Goal: Task Accomplishment & Management: Use online tool/utility

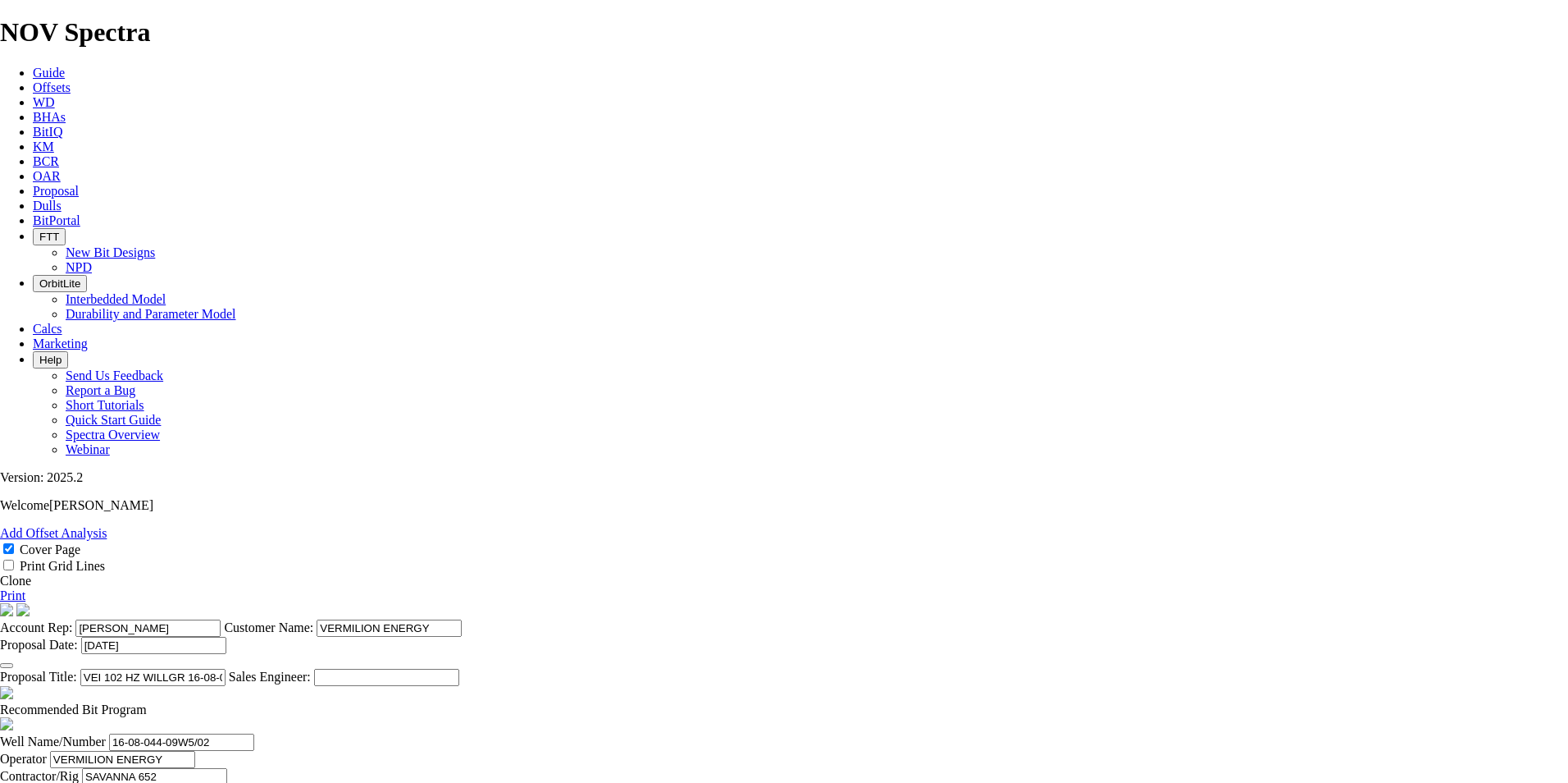
select select "field"
select select "location"
select select "province"
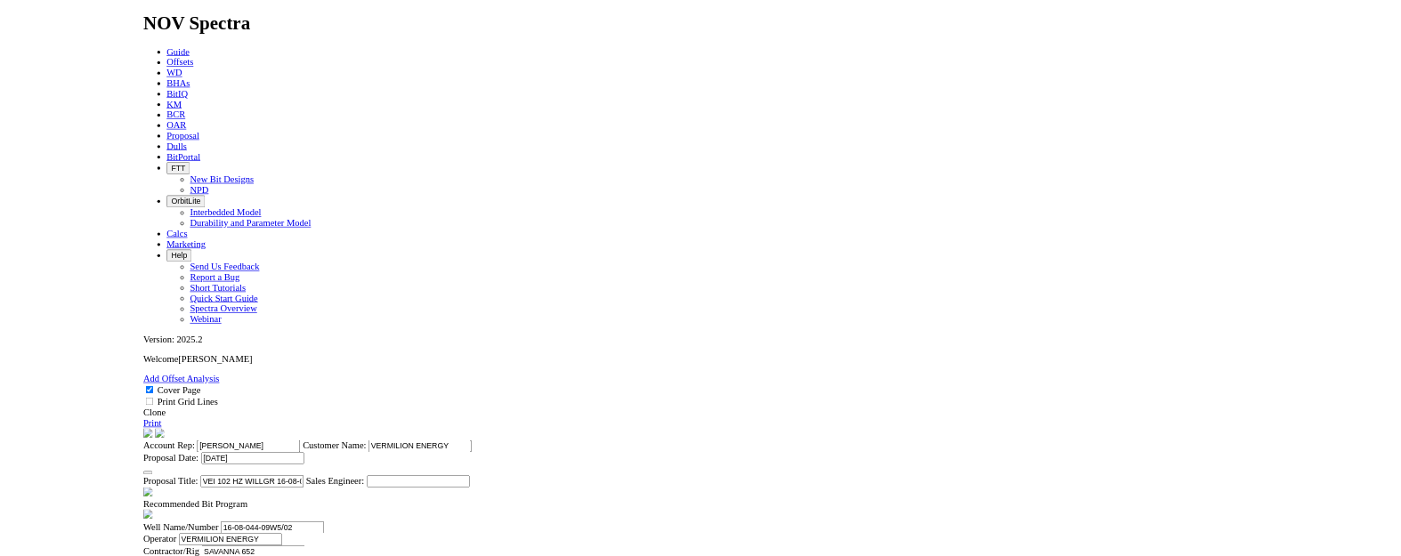
scroll to position [712, 0]
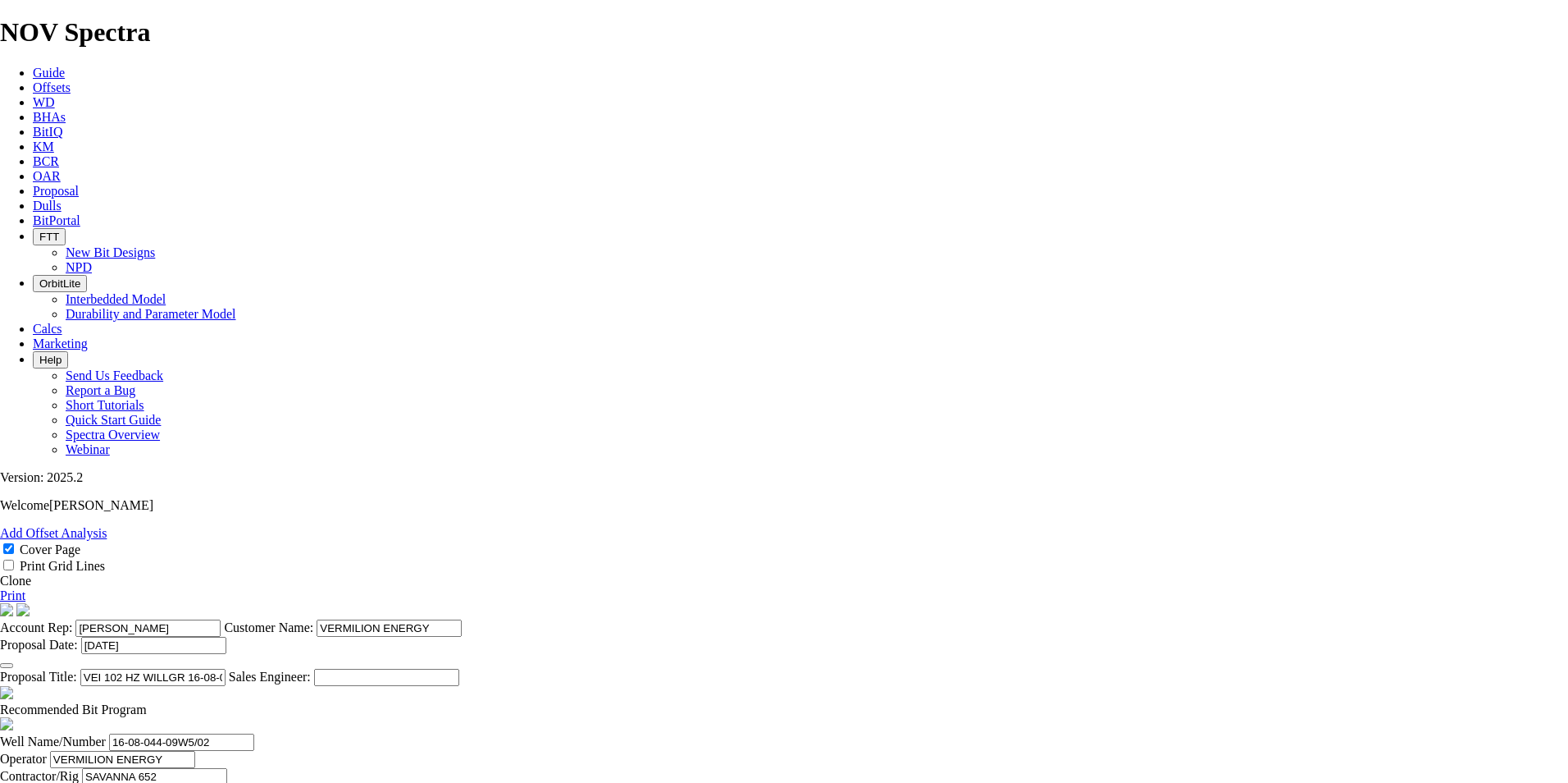
click at [31, 574] on link "Clone" at bounding box center [16, 580] width 31 height 14
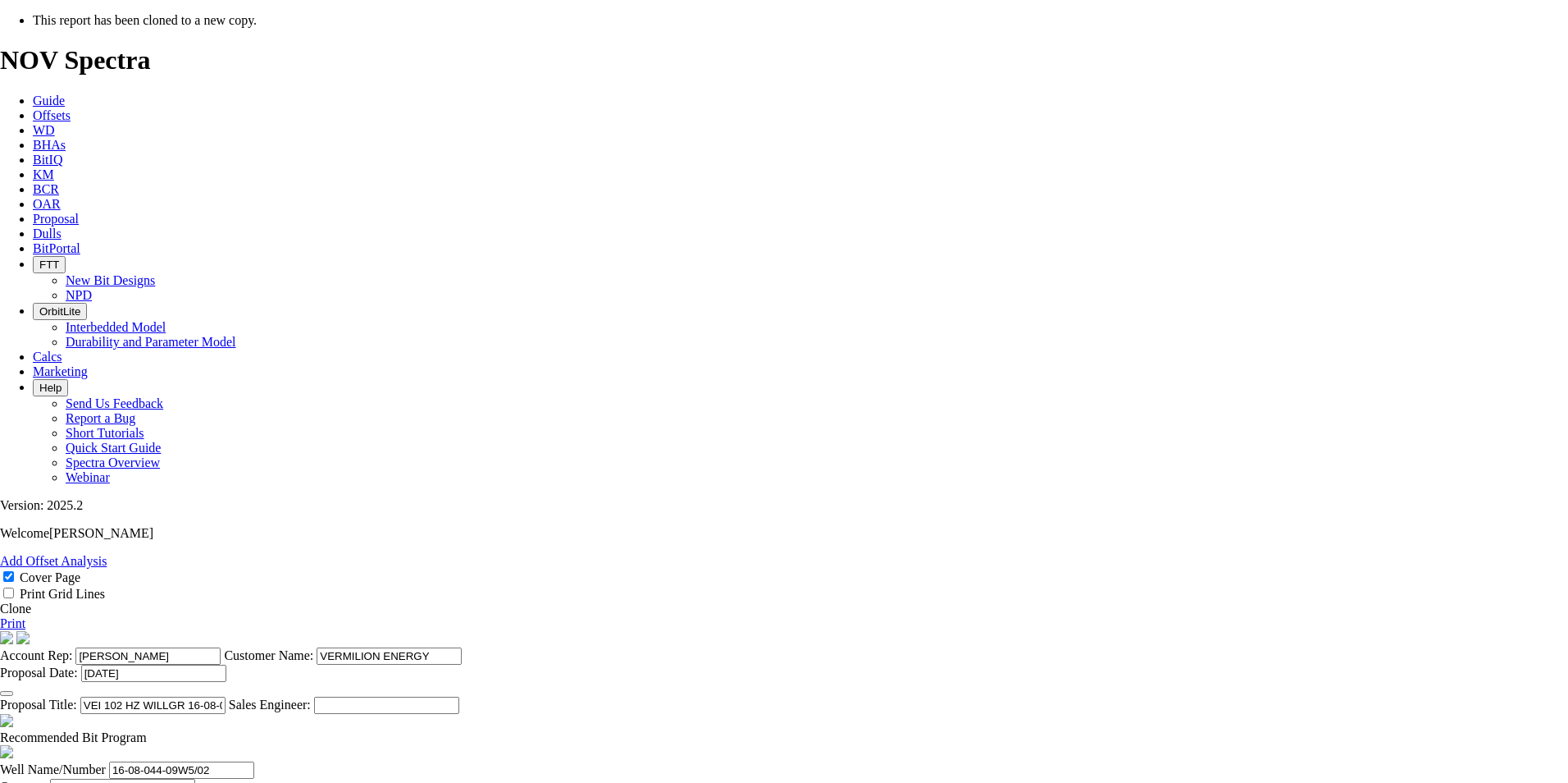
select select "field"
select select "location"
select select "province"
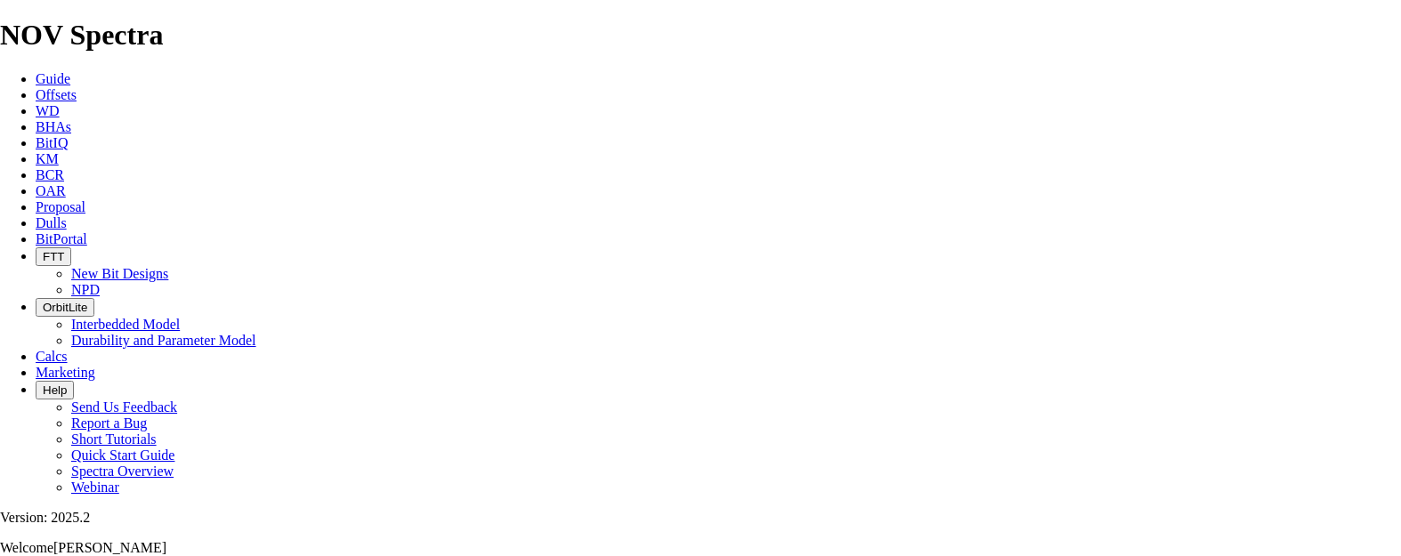
scroll to position [178, 0]
drag, startPoint x: 793, startPoint y: 497, endPoint x: 669, endPoint y: 500, distance: 123.7
type input "VEI 102 HZ PEMBINA 13-32-048-11W5"
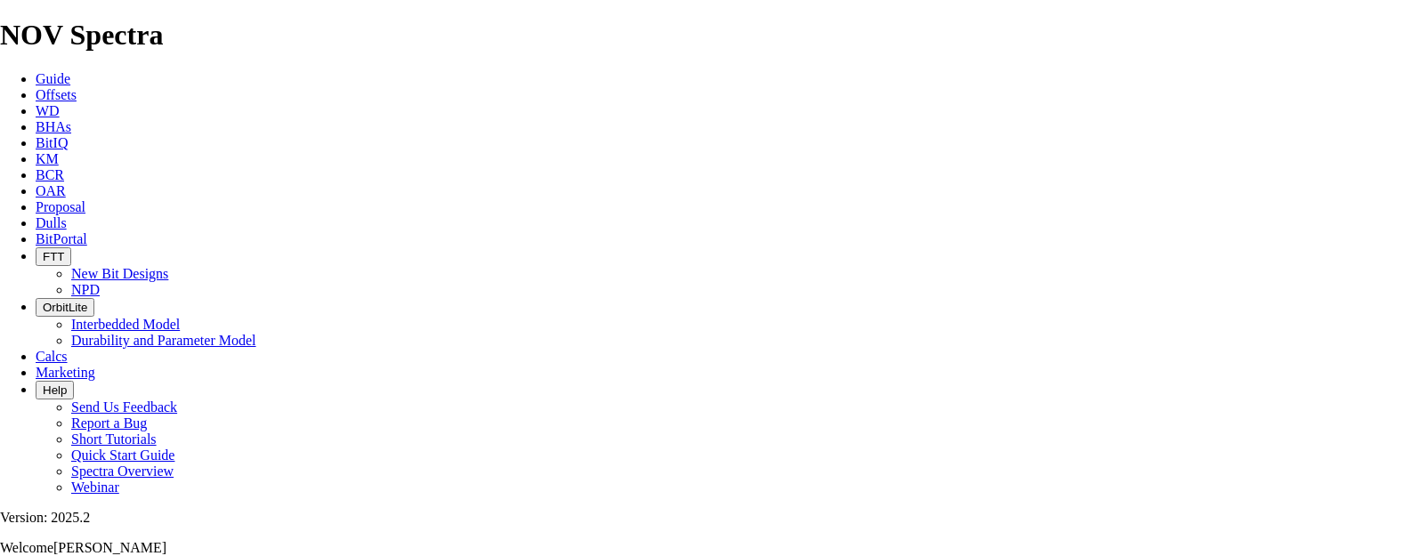
scroll to position [0, 3]
drag, startPoint x: 269, startPoint y: 485, endPoint x: 640, endPoint y: 481, distance: 371.1
type input "13-32-048-11W5"
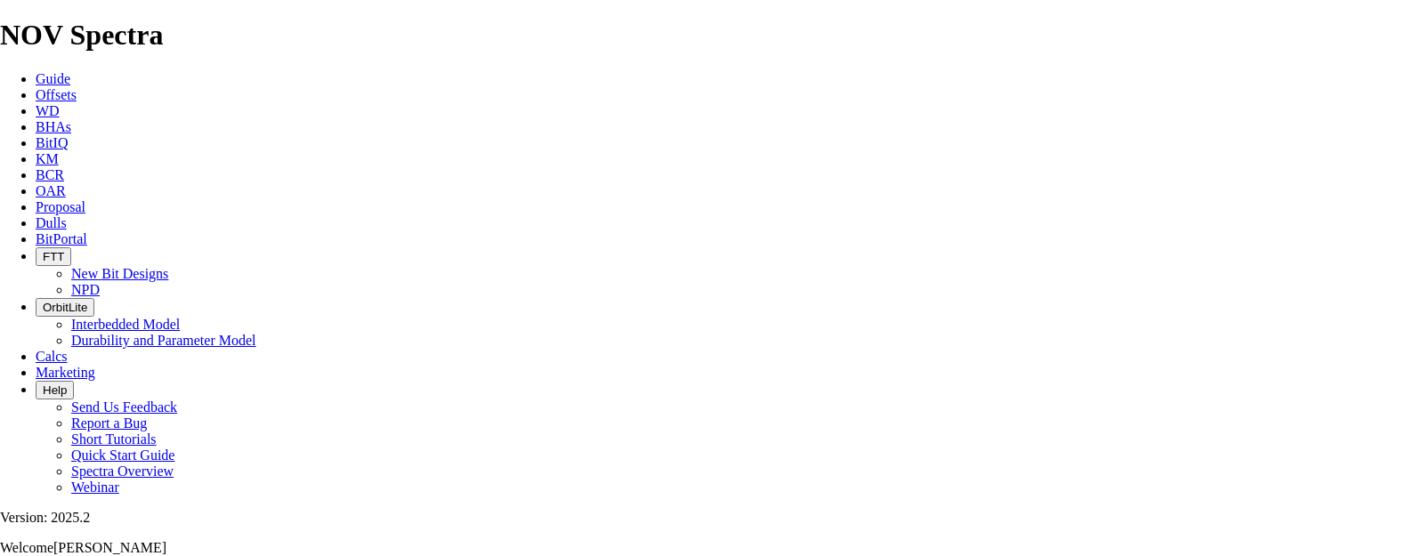
type input "SAVANNA 686"
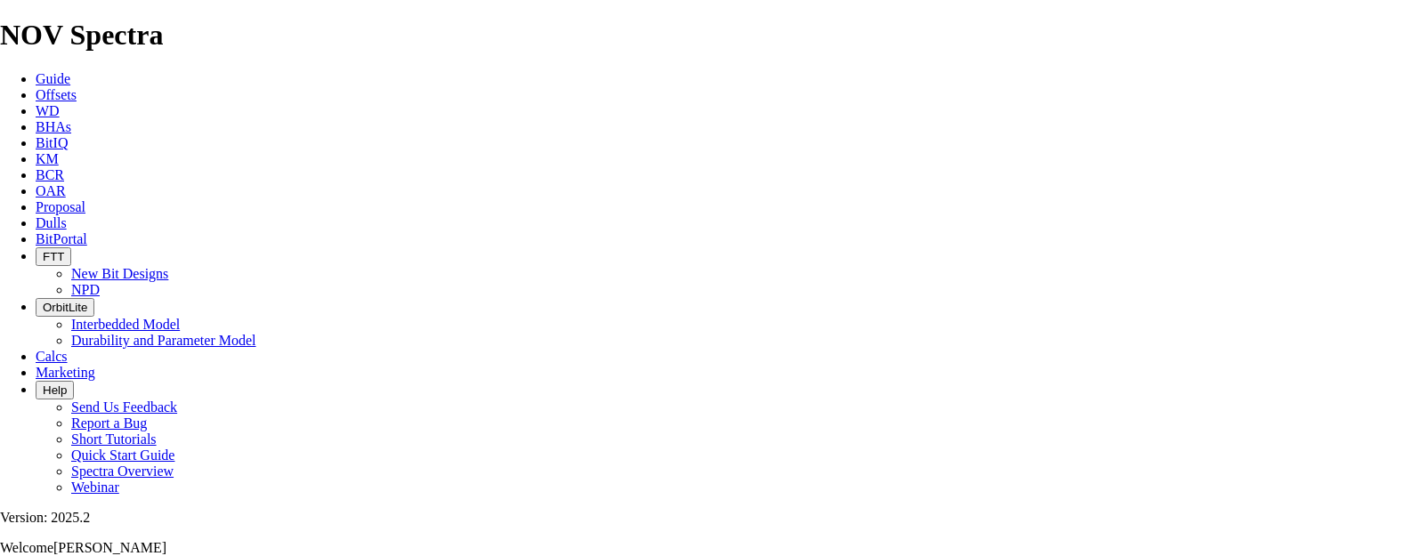
type input "[DATE]"
drag, startPoint x: 771, startPoint y: 392, endPoint x: 1158, endPoint y: 392, distance: 387.1
type input "PEMBINA"
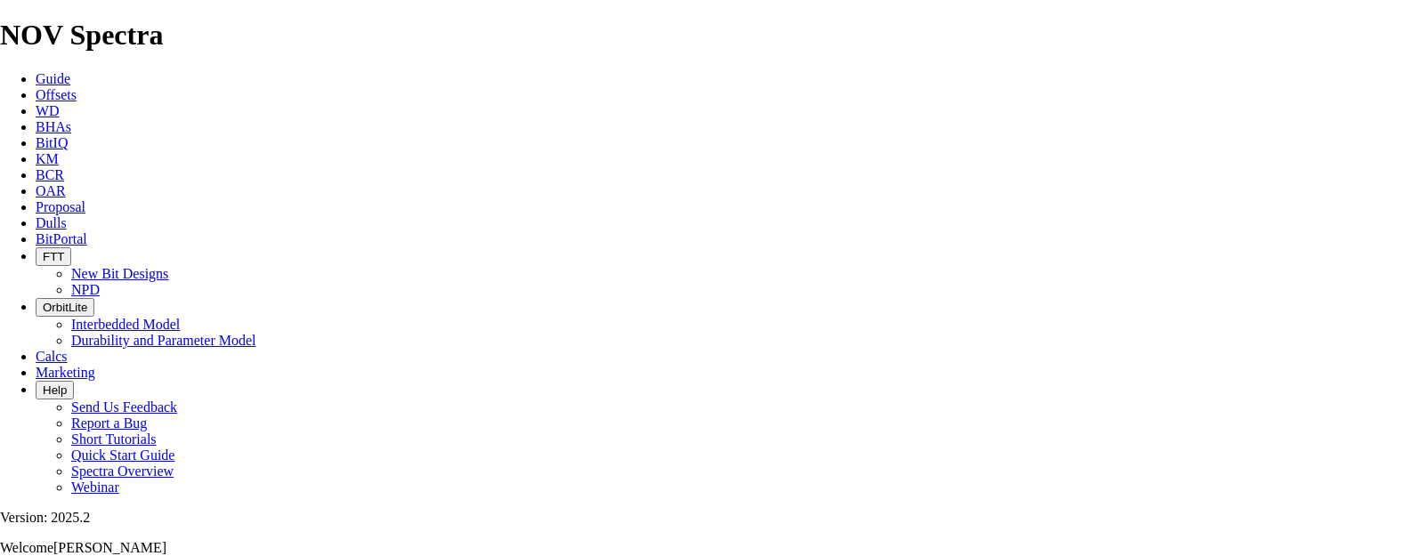
scroll to position [712, 0]
type input "15-20-048-11W5"
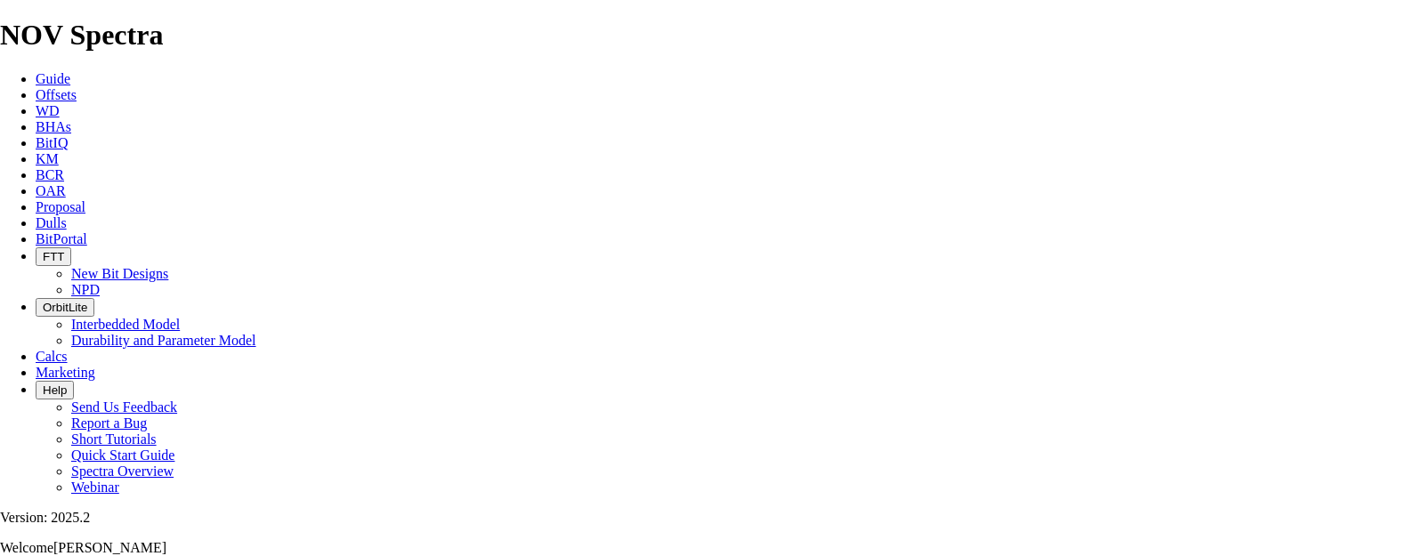
checkbox input "false"
drag, startPoint x: 518, startPoint y: 430, endPoint x: 498, endPoint y: 428, distance: 19.7
type input "TK53-L1"
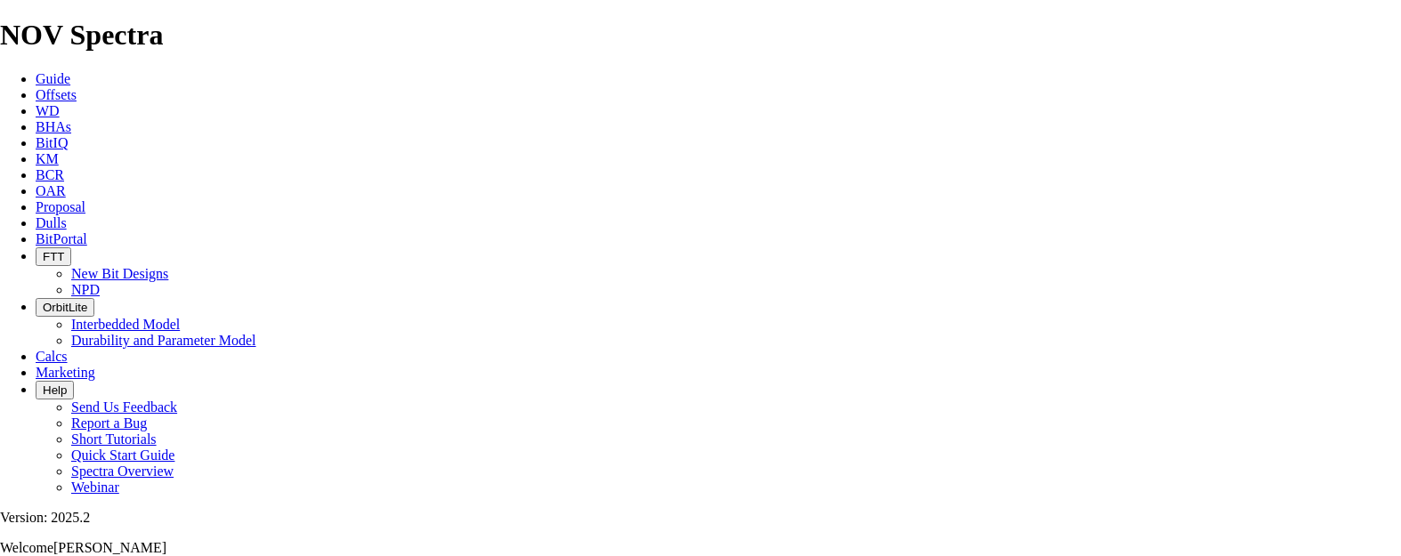
drag, startPoint x: 601, startPoint y: 388, endPoint x: 534, endPoint y: 386, distance: 66.8
type input "2393"
drag, startPoint x: 594, startPoint y: 432, endPoint x: 537, endPoint y: 432, distance: 56.1
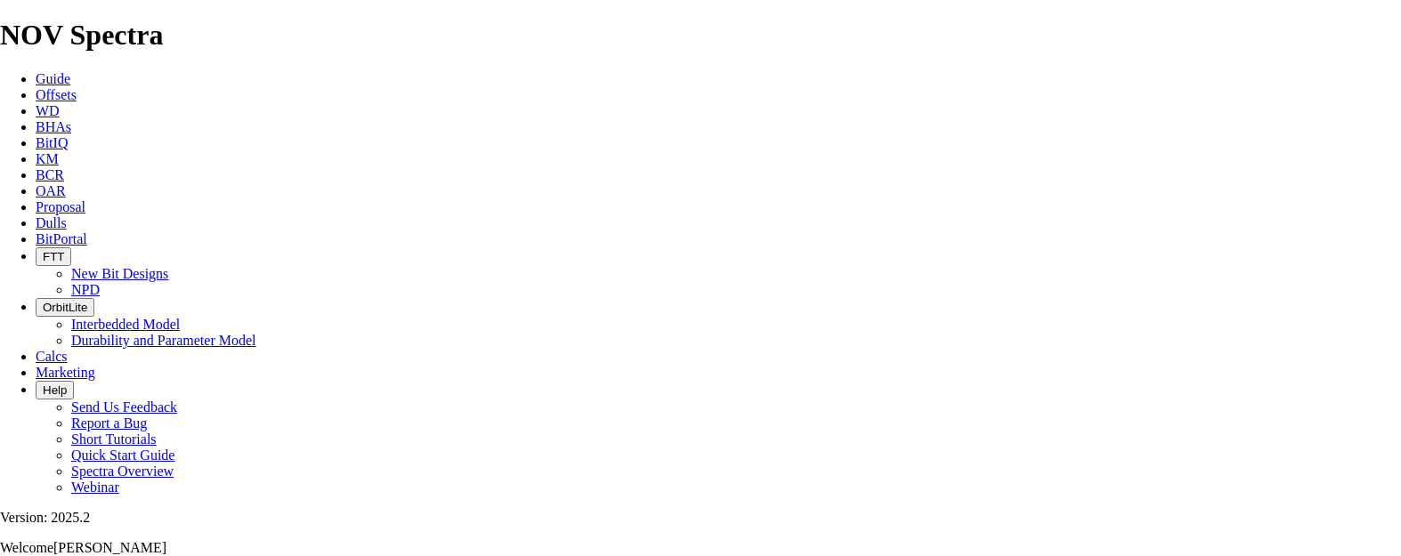
type input "5377"
drag, startPoint x: 886, startPoint y: 390, endPoint x: 822, endPoint y: 395, distance: 64.3
type input "50"
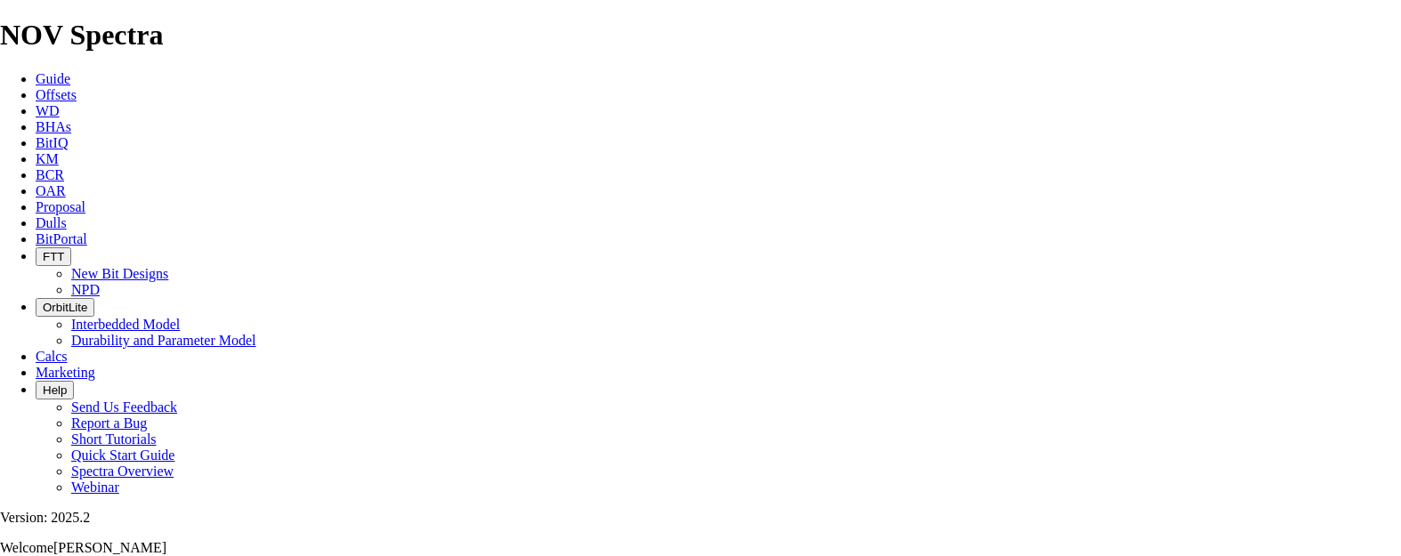
drag, startPoint x: 877, startPoint y: 432, endPoint x: 814, endPoint y: 437, distance: 63.4
type input "60"
drag, startPoint x: 758, startPoint y: 432, endPoint x: 791, endPoint y: 428, distance: 33.1
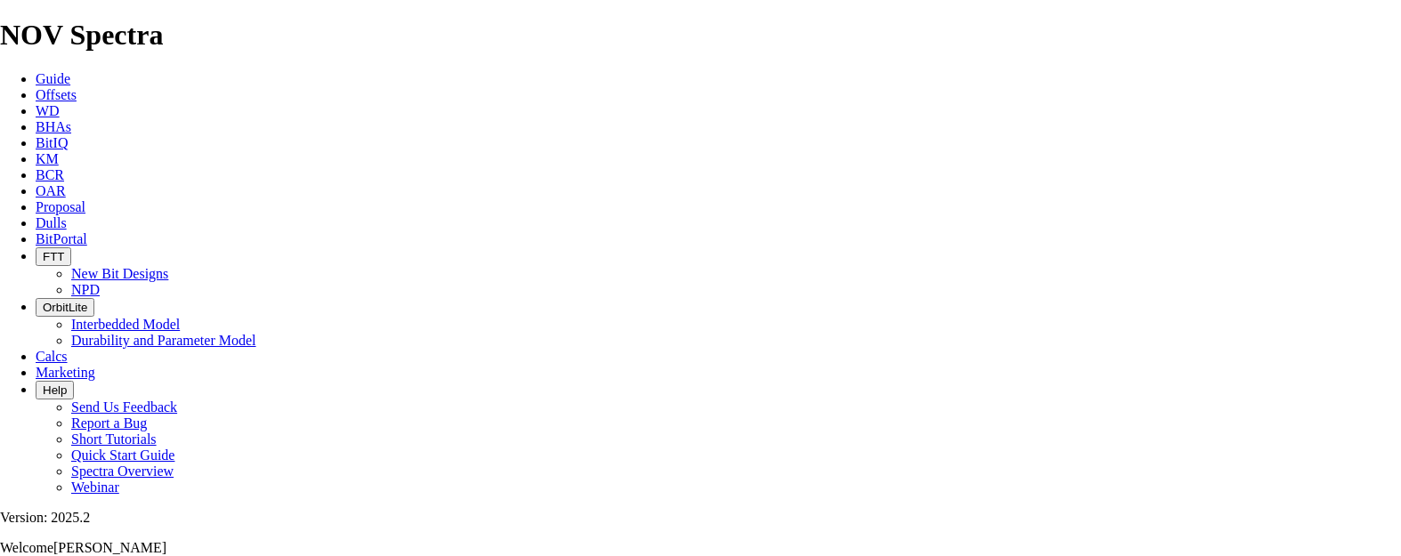
drag, startPoint x: 759, startPoint y: 428, endPoint x: 1103, endPoint y: 427, distance: 343.5
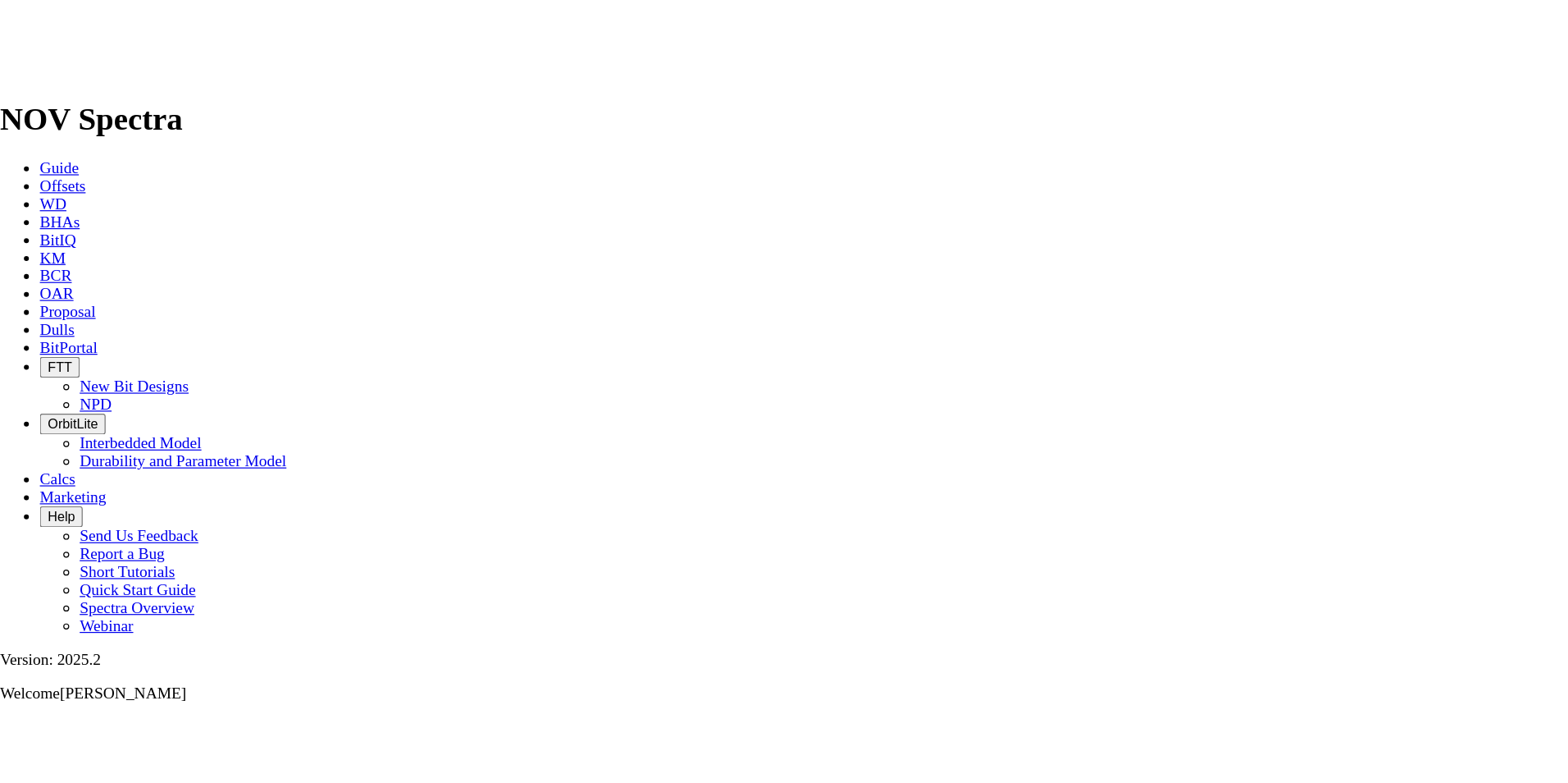
scroll to position [0, 0]
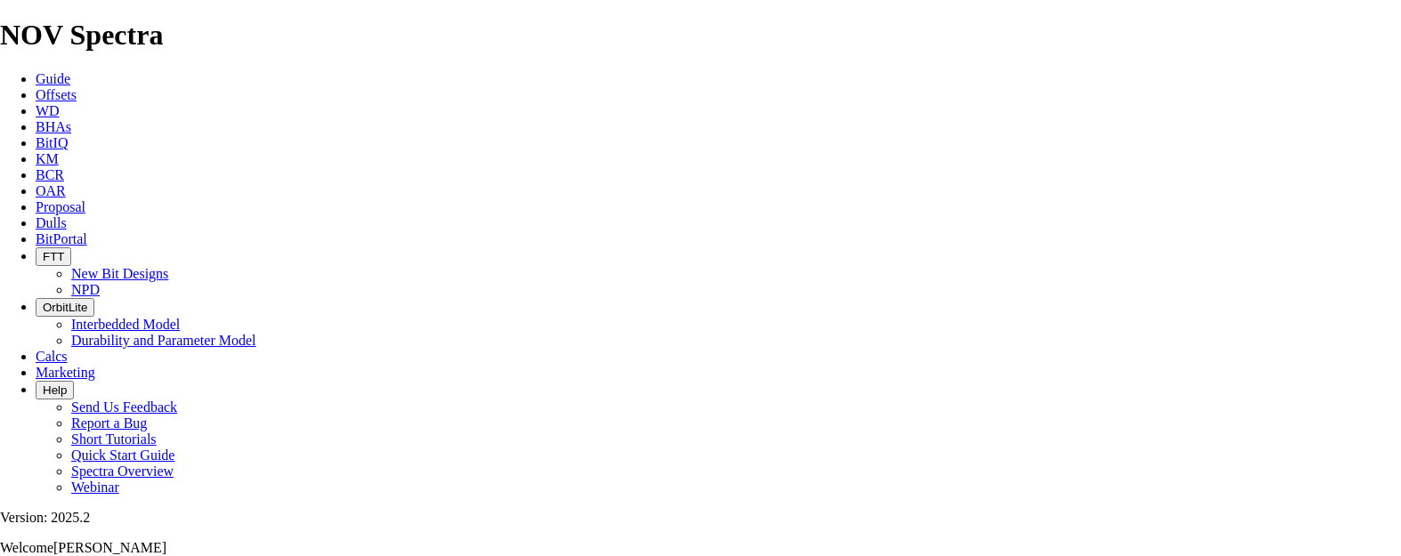
type input "68.1167"
drag, startPoint x: 810, startPoint y: 385, endPoint x: 739, endPoint y: 385, distance: 71.2
type input "21.46"
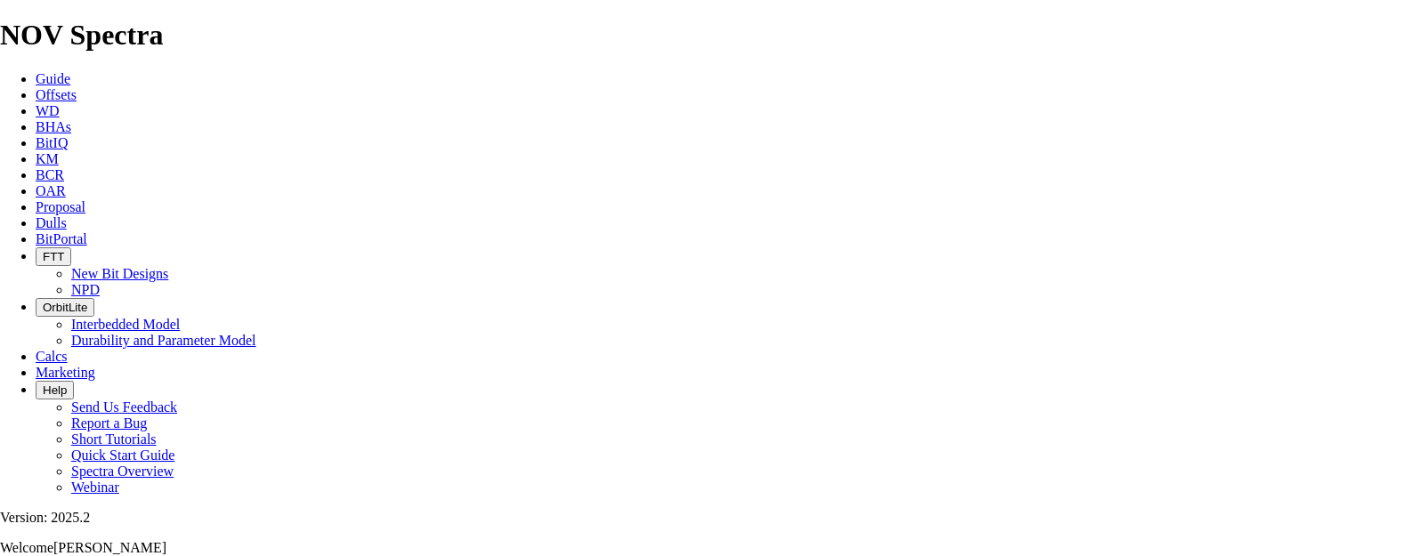
drag, startPoint x: 883, startPoint y: 346, endPoint x: 806, endPoint y: 346, distance: 76.5
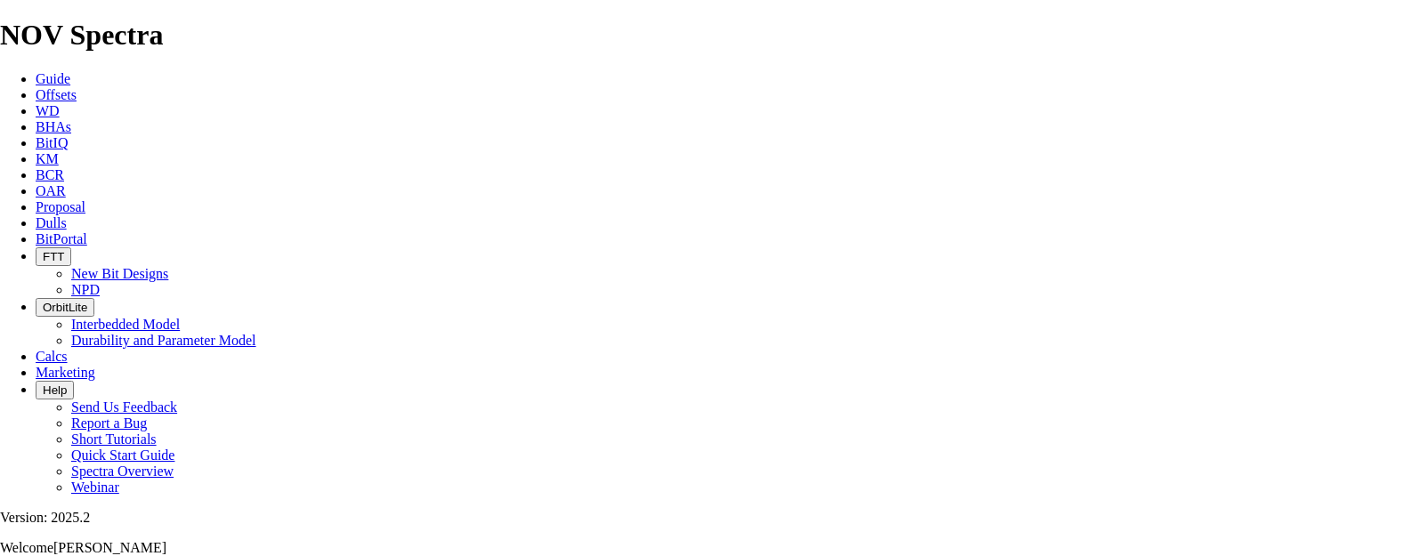
type input "100"
type input "6.05"
drag, startPoint x: 669, startPoint y: 383, endPoint x: 541, endPoint y: 375, distance: 128.4
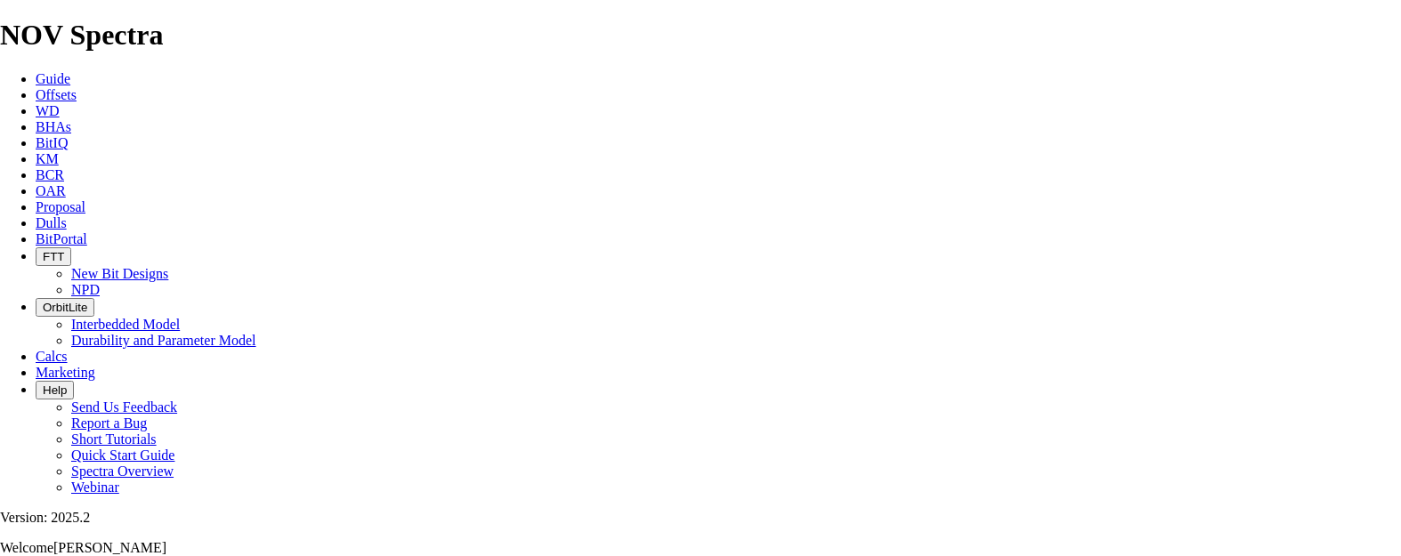
type input "1788"
drag, startPoint x: 696, startPoint y: 423, endPoint x: 632, endPoint y: 433, distance: 65.0
type input "2984"
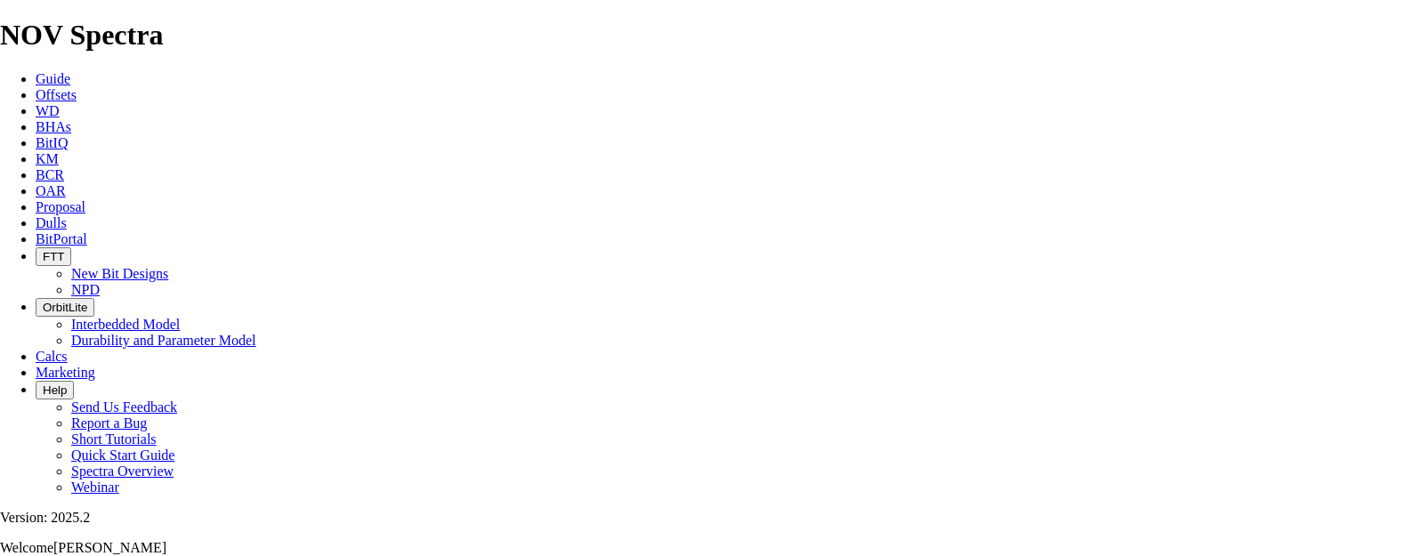
drag, startPoint x: 762, startPoint y: 425, endPoint x: 1082, endPoint y: 440, distance: 320.7
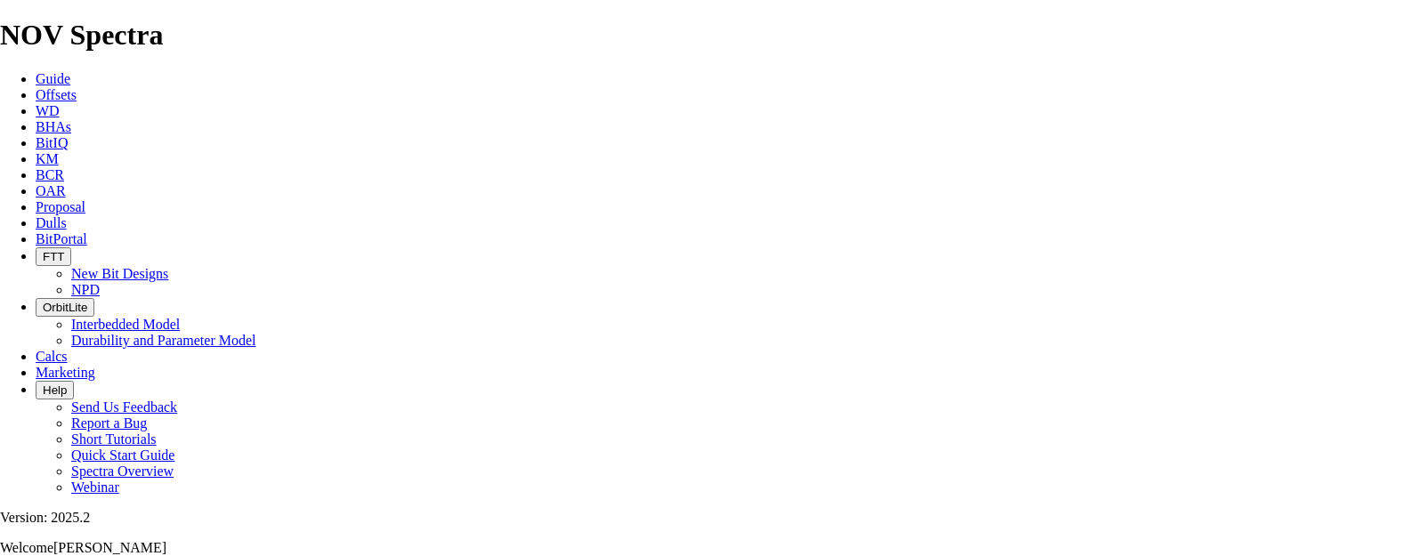
scroll to position [0, 0]
type input "49.733"
